Goal: Task Accomplishment & Management: Complete application form

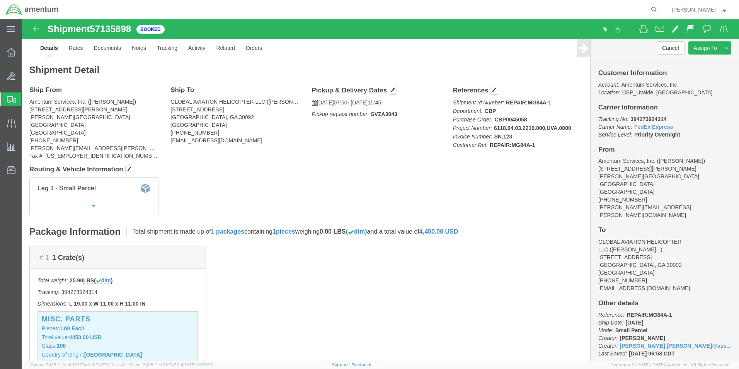
click at [0, 0] on span "Create from Template" at bounding box center [0, 0] width 0 height 0
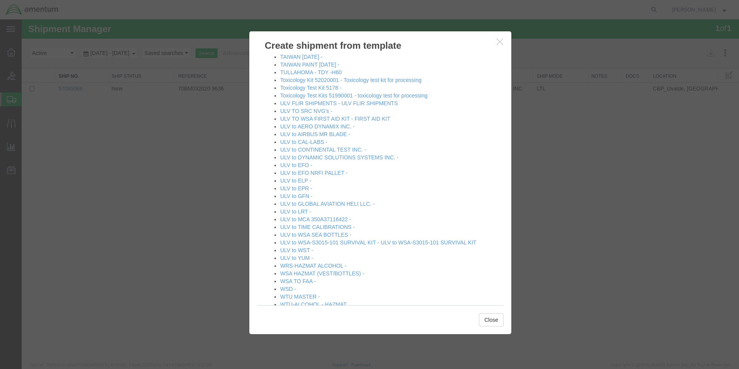
scroll to position [541, 0]
click at [500, 43] on icon "button" at bounding box center [500, 41] width 6 height 7
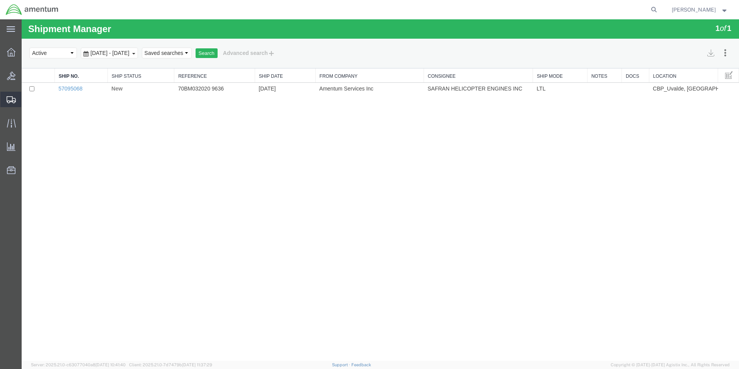
click at [0, 0] on span "Create Shipment" at bounding box center [0, 0] width 0 height 0
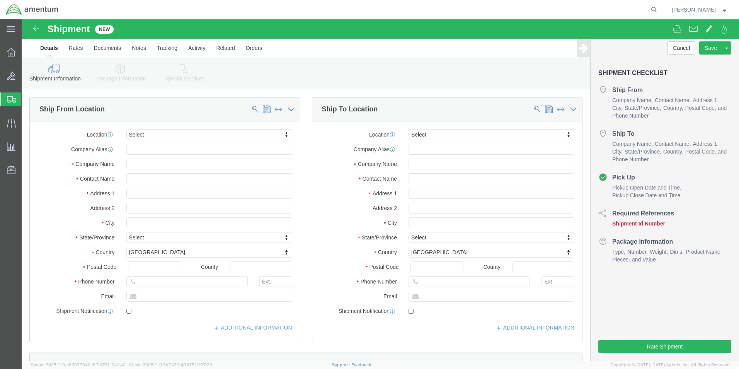
select select
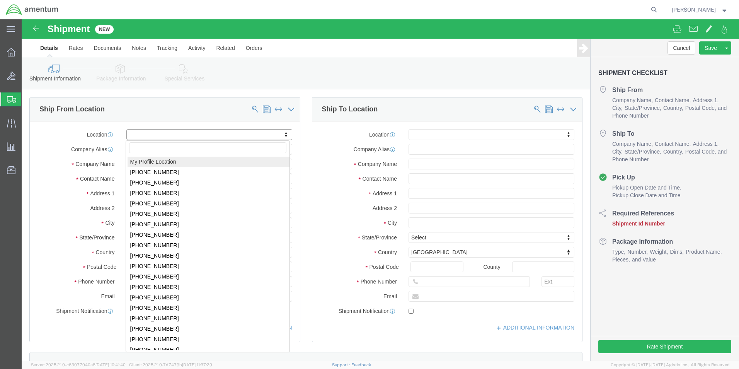
select select "MYPROFILE"
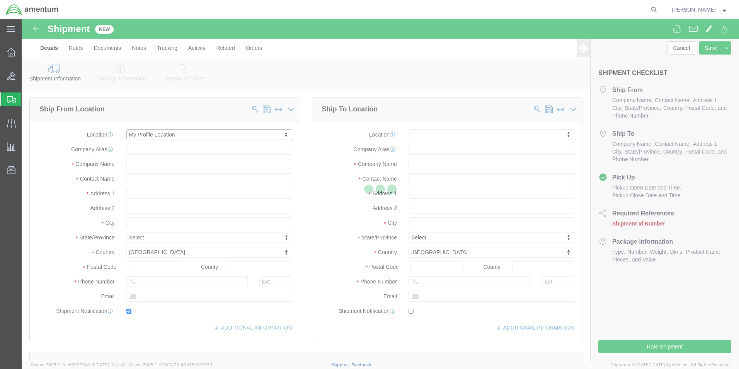
type input "[STREET_ADDRESS][PERSON_NAME]"
type input "[PERSON_NAME][GEOGRAPHIC_DATA]"
type input "78801"
type input "[PHONE_NUMBER]"
type input "[PERSON_NAME][EMAIL_ADDRESS][PERSON_NAME][DOMAIN_NAME]"
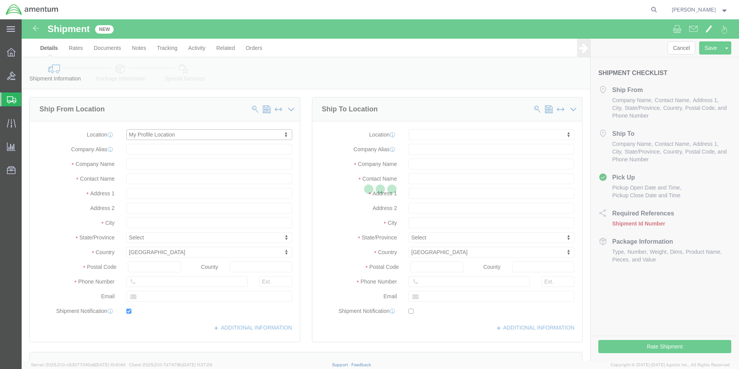
checkbox input "true"
type input "Amentum Services, Inc."
type input "[PERSON_NAME]"
type input "Uvalde"
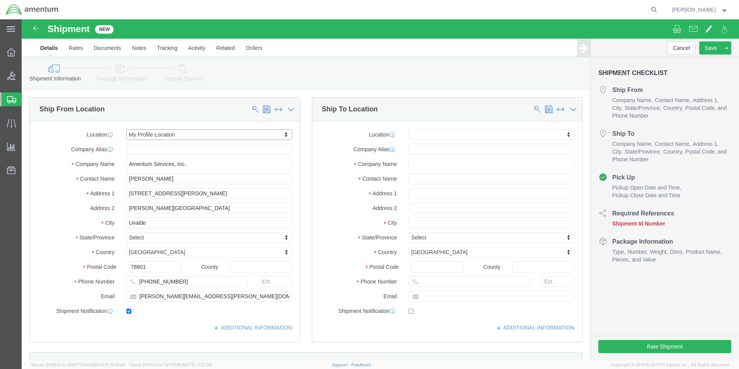
select select "[GEOGRAPHIC_DATA]"
click input "text"
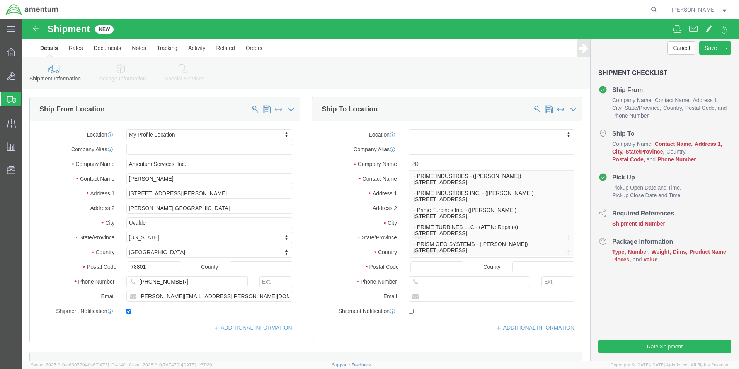
type input "P"
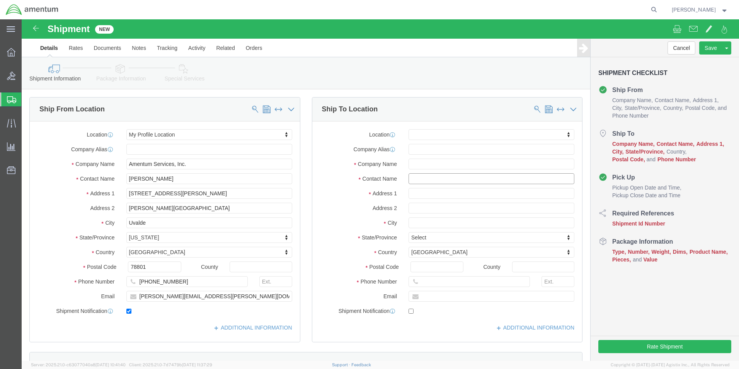
click input "text"
type input "MARC"
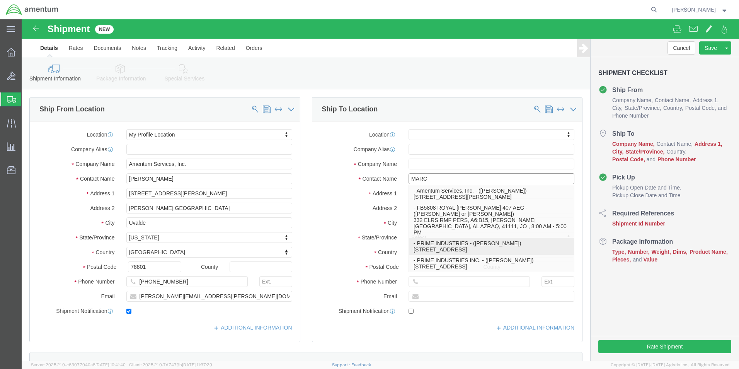
click p "- PRIME INDUSTRIES - ([PERSON_NAME]) [STREET_ADDRESS]"
select select
type input "[STREET_ADDRESS]"
type input "30269"
type input "[PHONE_NUMBER]"
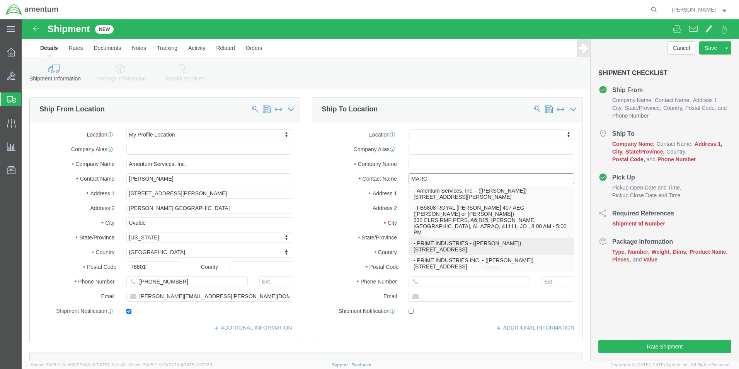
type input "PRIME INDUSTRIES"
type input "[PERSON_NAME]"
type input "[GEOGRAPHIC_DATA]"
select select "GA"
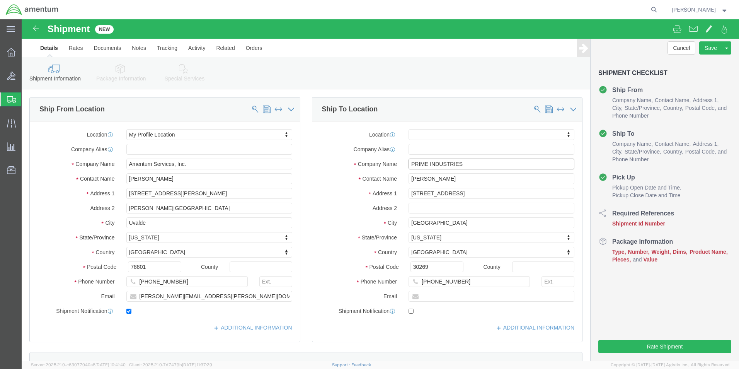
click input "PRIME INDUSTRIES"
click input "[PERSON_NAME]"
type input "[PERSON_NAME]"
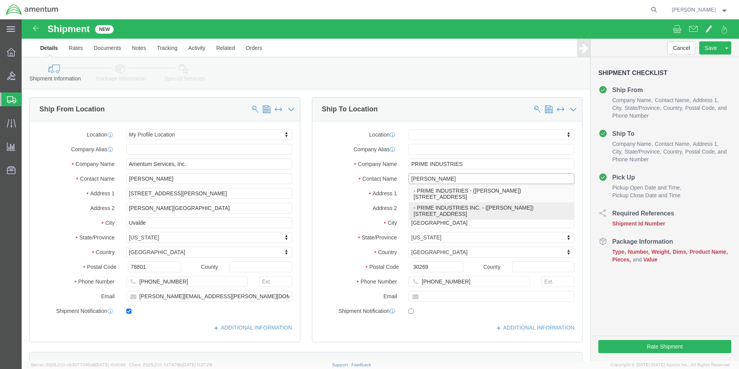
click p "- PRIME INDUSTRIES INC. - ([PERSON_NAME]) [STREET_ADDRESS]"
select select
type input "[STREET_ADDRESS]"
type input "3029"
type input "770-6321851"
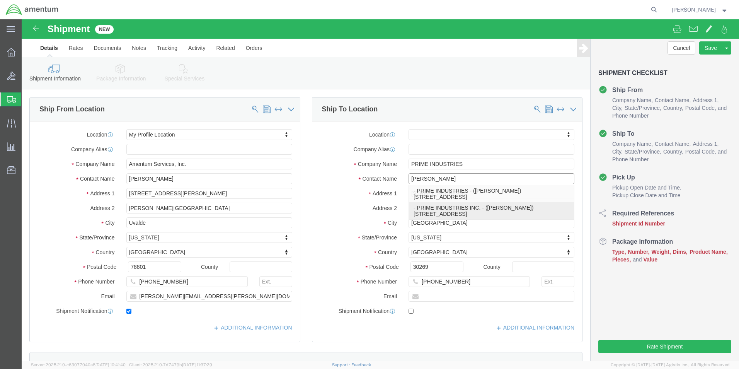
type input "PRIME INDUSTRIES INC."
type input "[PERSON_NAME]"
type input "[GEOGRAPHIC_DATA]"
select select "GA"
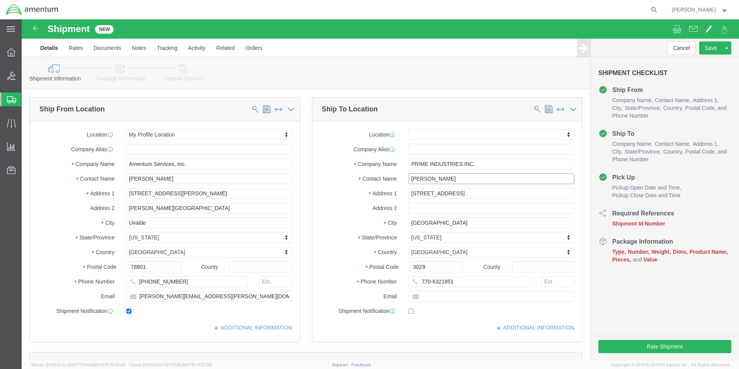
type input "[PERSON_NAME]"
click div "Ship To Location Location My Profile Location [PHONE_NUMBER] [PHONE_NUMBER] [PH…"
click input "3029"
type input "30269"
select select
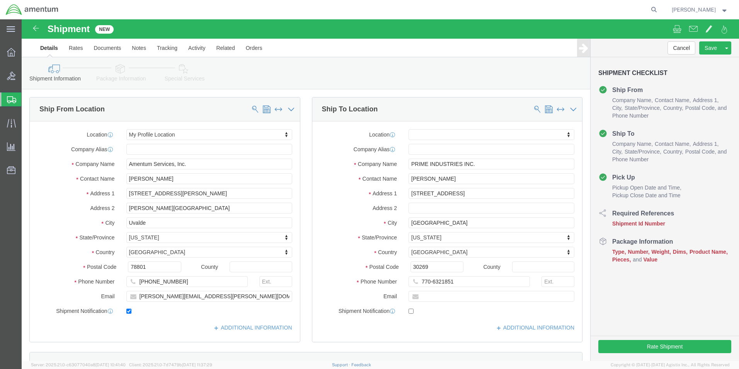
click div "Ship To Location Location My Profile Location [PHONE_NUMBER] [PHONE_NUMBER] [PH…"
click input "[PERSON_NAME]"
type input "[PERSON_NAME]..."
click div "Ship To Location Location My Profile Location [PHONE_NUMBER] [PHONE_NUMBER] [PH…"
click span
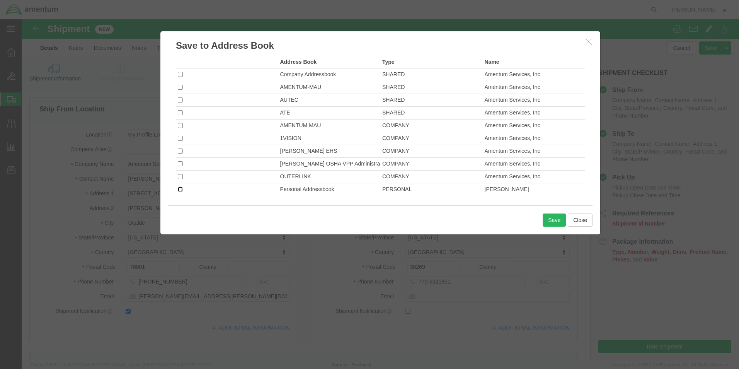
click input "checkbox"
checkbox input "true"
click button "Save"
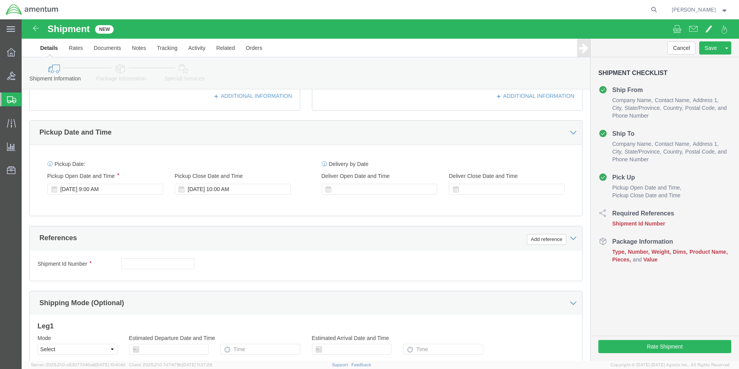
scroll to position [232, 0]
click input "text"
type input "MS5750V01"
click div "Shipment Id Number MS5750V01 Select Account Type Activity ID Airline Appointmen…"
click button "Add reference"
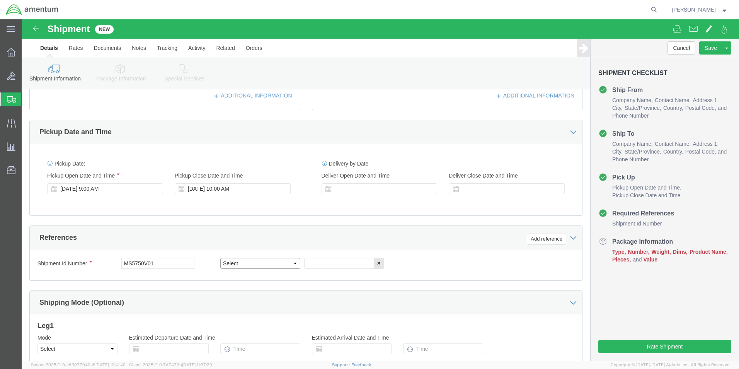
click select "Select Account Type Activity ID Airline Appointment Number ASN Batch Request # …"
select select "CUSTREF"
click select "Select Account Type Activity ID Airline Appointment Number ASN Batch Request # …"
click input "text"
type input "MS5750V01"
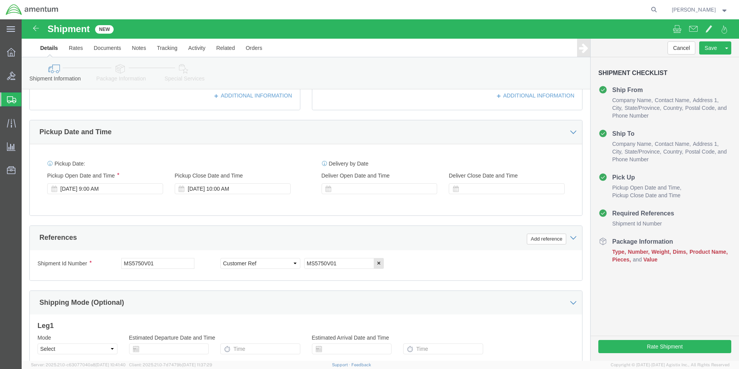
click div "Shipment Id Number MS5750V01 Select Account Type Activity ID Airline Appointmen…"
click button "Add reference"
click select "Select Account Type Activity ID Airline Appointment Number ASN Batch Request # …"
select select "DEPT"
click select "Select Account Type Activity ID Airline Appointment Number ASN Batch Request # …"
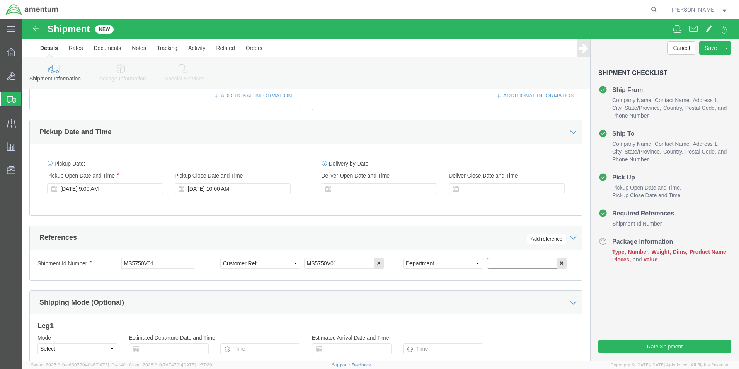
click input "text"
type input "CBP"
click div "Shipment Id Number MS5750V01 Select Account Type Activity ID Airline Appointmen…"
click button "Add reference"
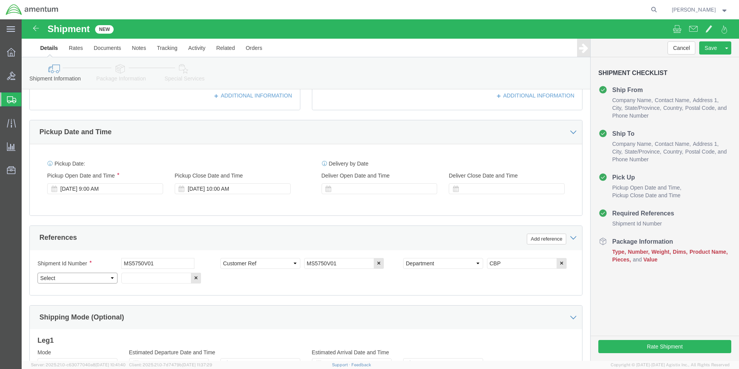
click select "Select Account Type Activity ID Airline Appointment Number ASN Batch Request # …"
select select "PROJNUM"
click select "Select Account Type Activity ID Airline Appointment Number ASN Batch Request # …"
click input "text"
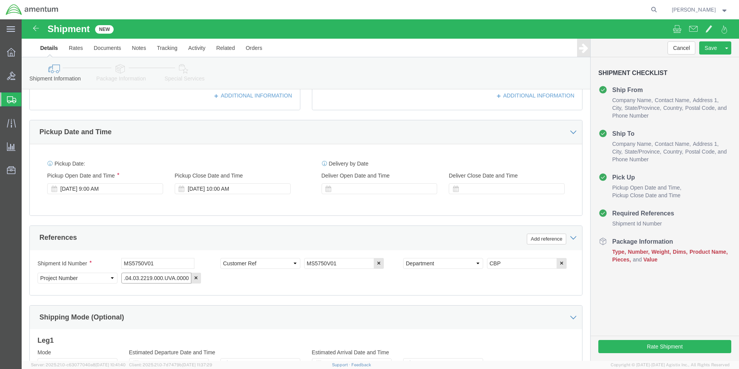
type input "6118.04.03.2219.000.UVA.0000"
click div "Shipment Id Number MS5750V01 Select Account Type Activity ID Airline Appointmen…"
click button "Add reference"
click select "Select Account Type Activity ID Airline Appointment Number ASN Batch Request # …"
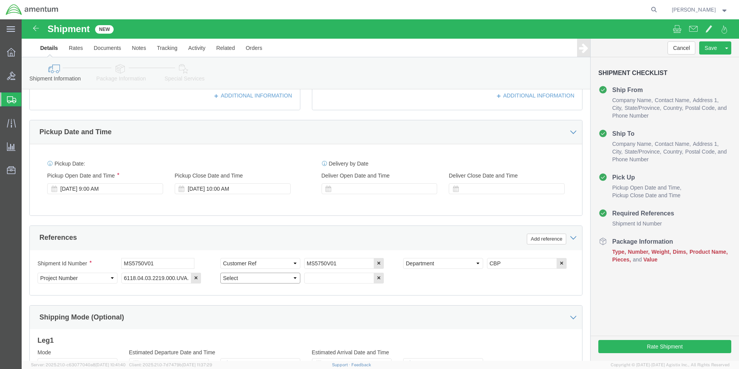
select select "PURCHORD"
click select "Select Account Type Activity ID Airline Appointment Number ASN Batch Request # …"
click input "text"
type input "CBP0045138"
click div "Shipment Id Number MS5750V01 Select Account Type Activity ID Airline Appointmen…"
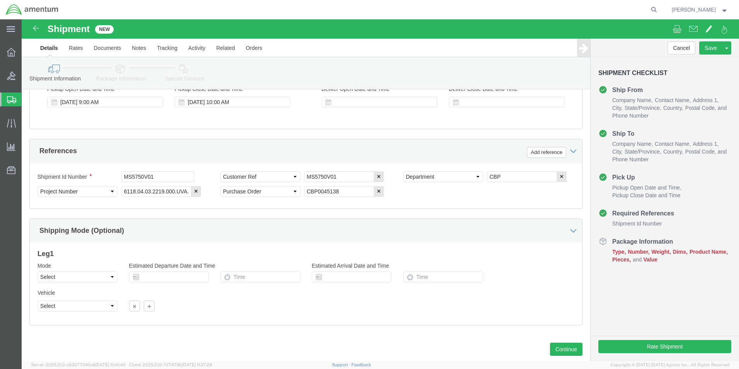
scroll to position [337, 0]
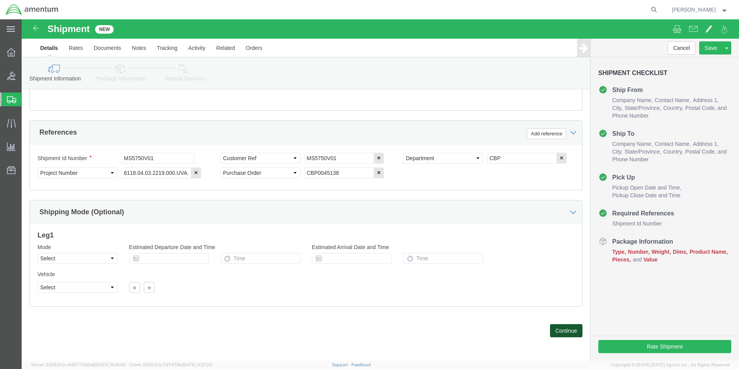
click button "Continue"
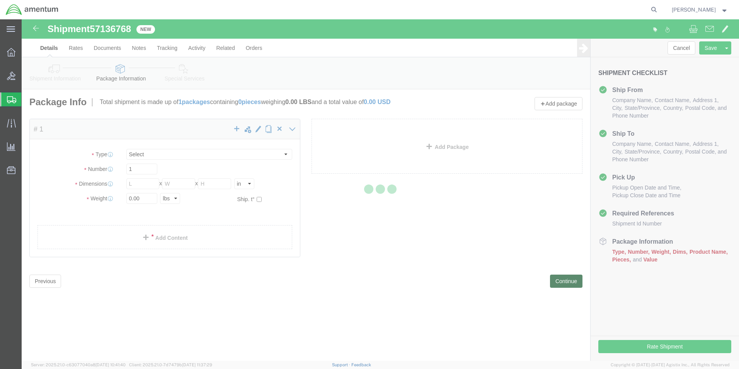
select select "CBOX"
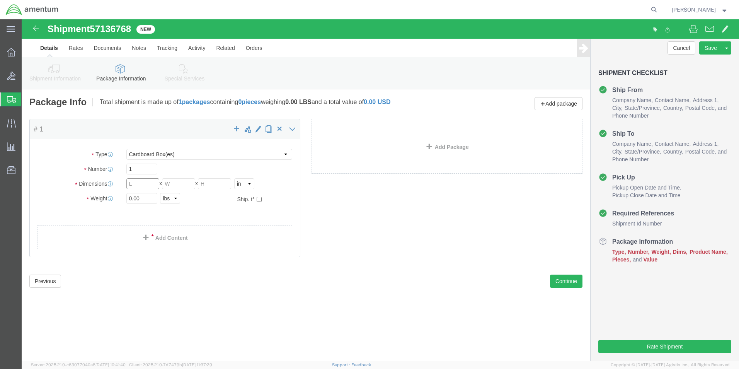
click input "text"
type input "14.00"
type input "11.00"
click input "0.00"
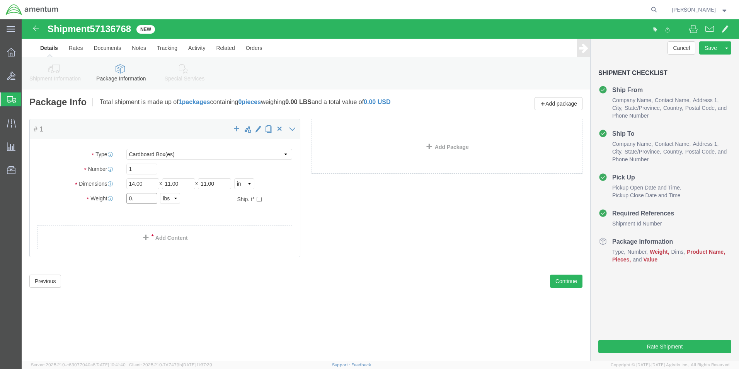
type input "0"
type input "9.3"
click ul
click span
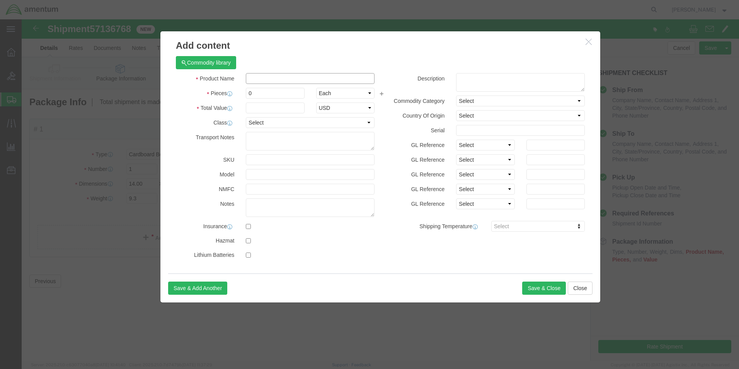
click input "text"
type input "MISC. PARTS"
type input "4450.00"
select select "US"
click input "0"
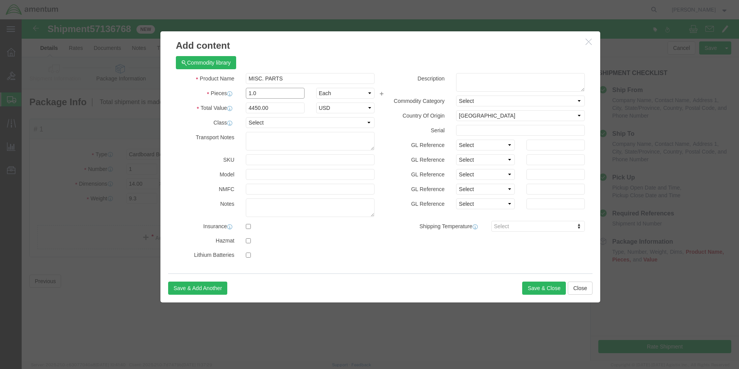
type input "1.0"
click div "Commodity library Product Name MISC. PARTS Pieces 1.0 Select Bag Barrels 100Boa…"
click input "4450"
type input "4"
type input "595.00"
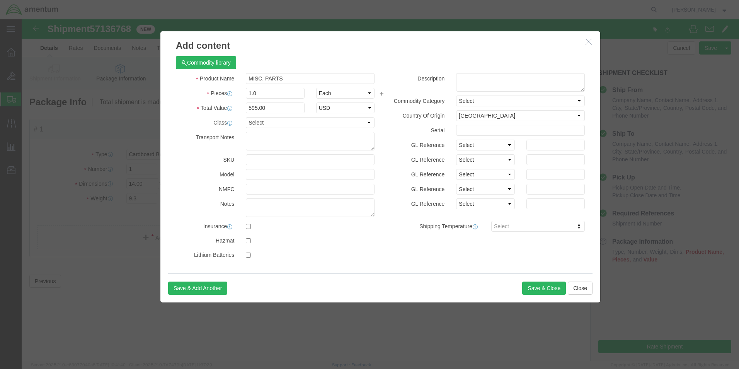
click div "Commodity library Product Name MISC. PARTS Pieces 1.0 Select Bag Barrels 100Boa…"
click button "Save & Close"
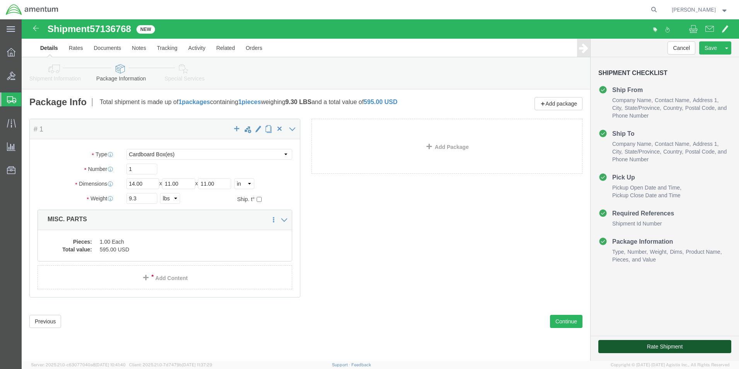
click button "Rate Shipment"
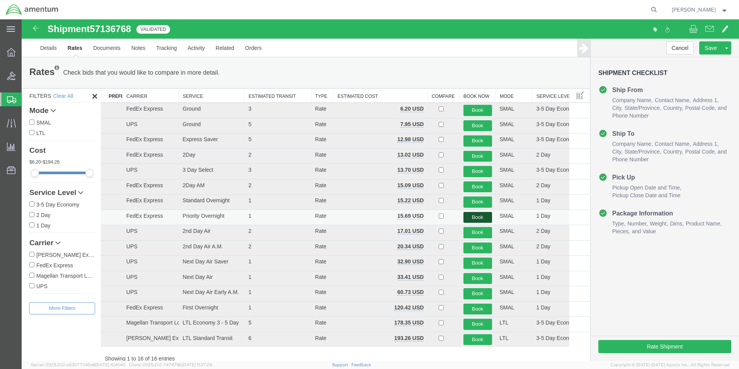
click at [477, 218] on button "Book" at bounding box center [478, 217] width 29 height 11
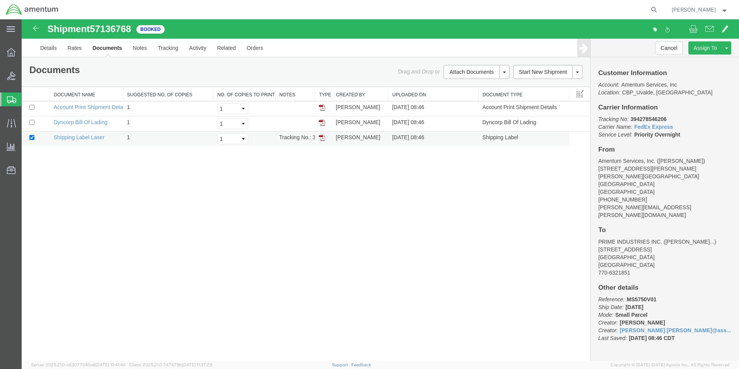
click at [321, 137] on img at bounding box center [322, 138] width 6 height 6
